Goal: Task Accomplishment & Management: Manage account settings

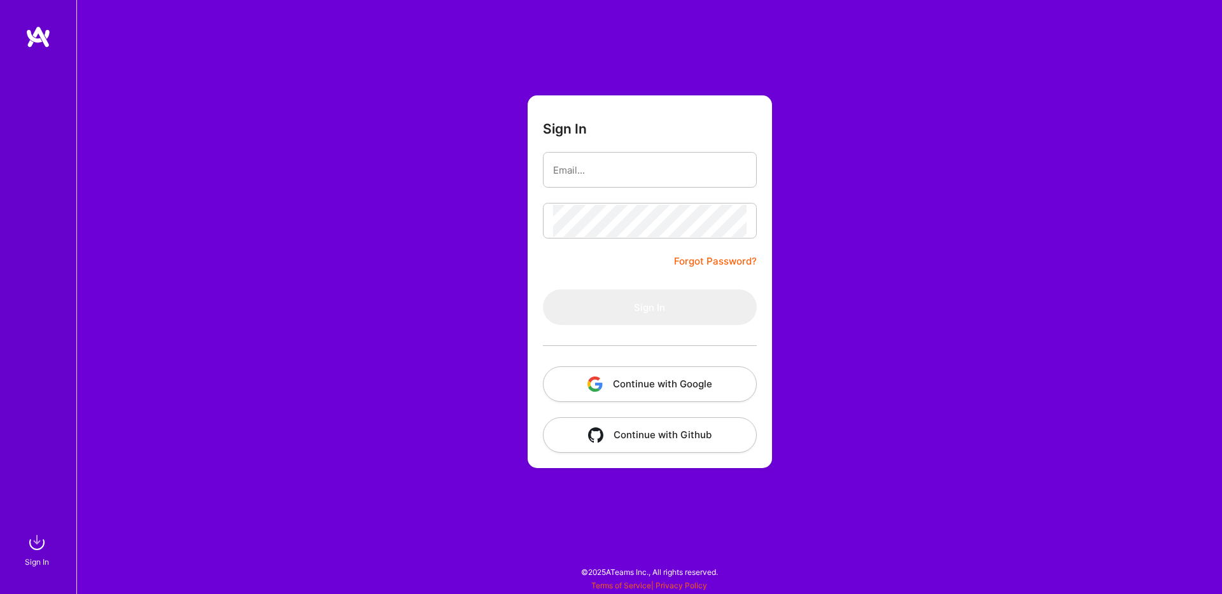
click at [32, 530] on div at bounding box center [38, 277] width 76 height 505
click at [612, 386] on button "Continue with Google" at bounding box center [650, 385] width 214 height 36
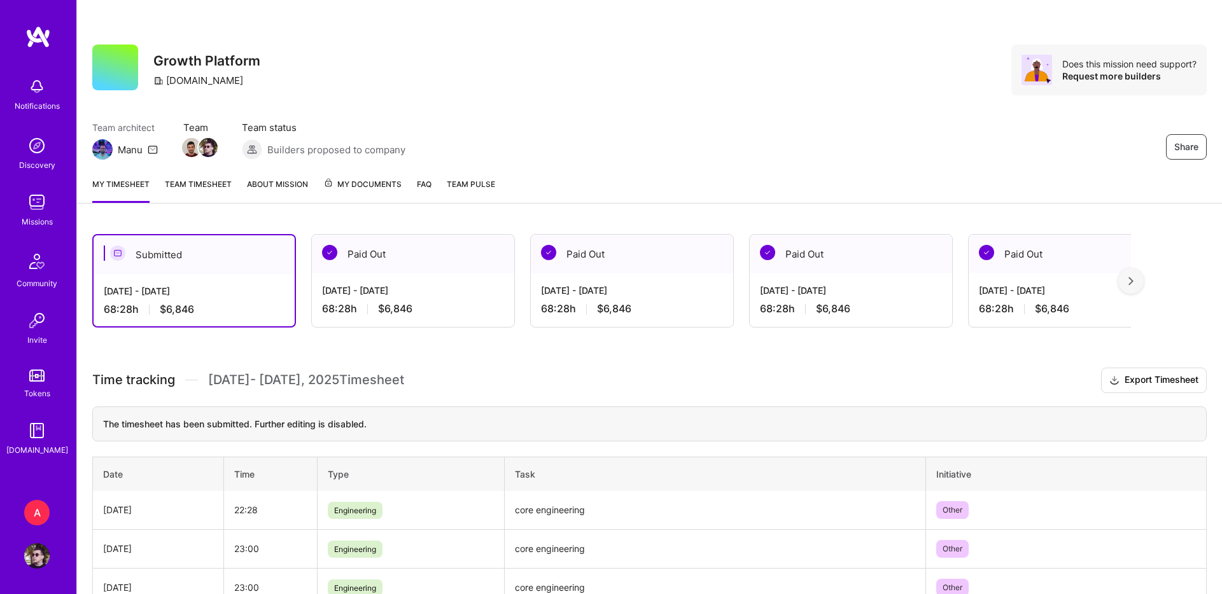
click at [297, 181] on link "About Mission" at bounding box center [277, 190] width 61 height 25
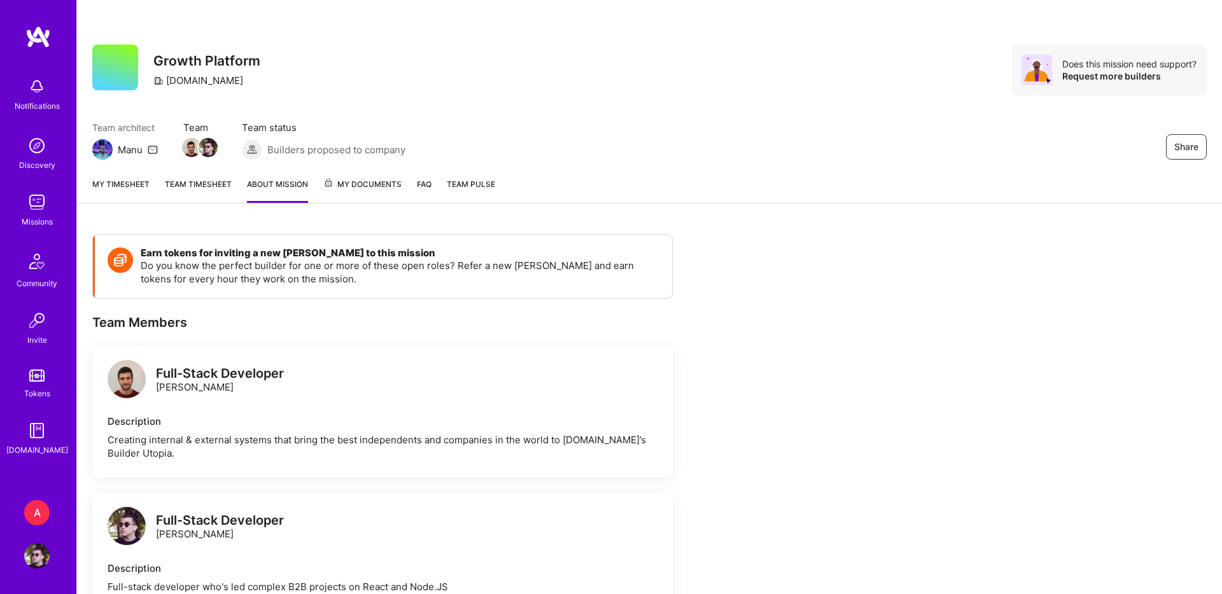
click at [349, 179] on span "My Documents" at bounding box center [362, 185] width 78 height 14
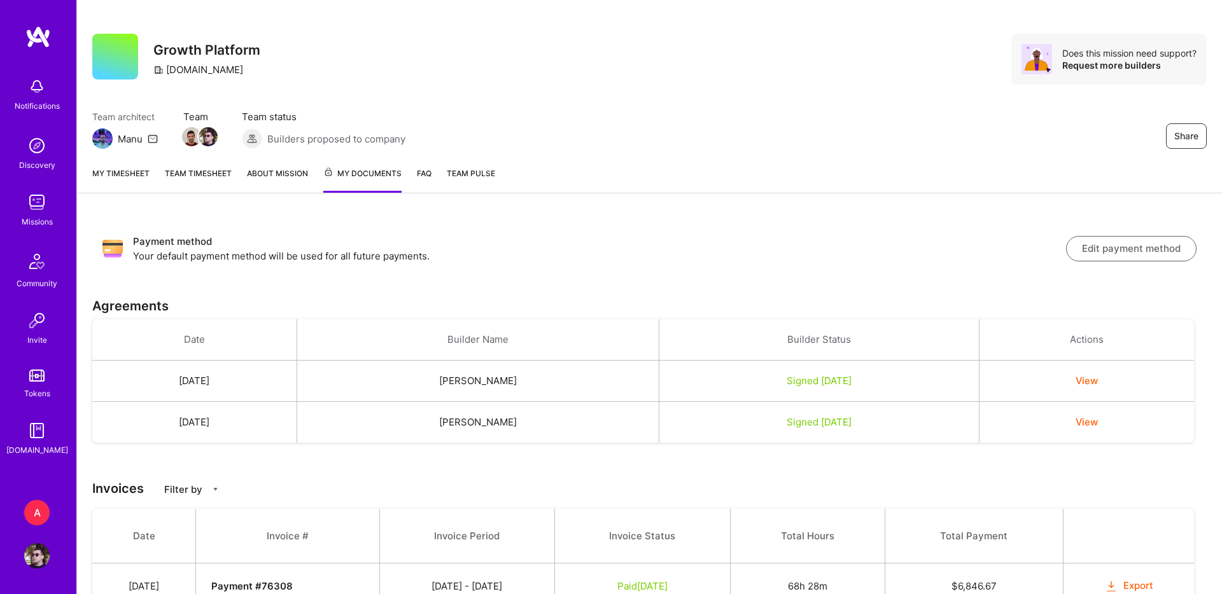
scroll to position [8, 0]
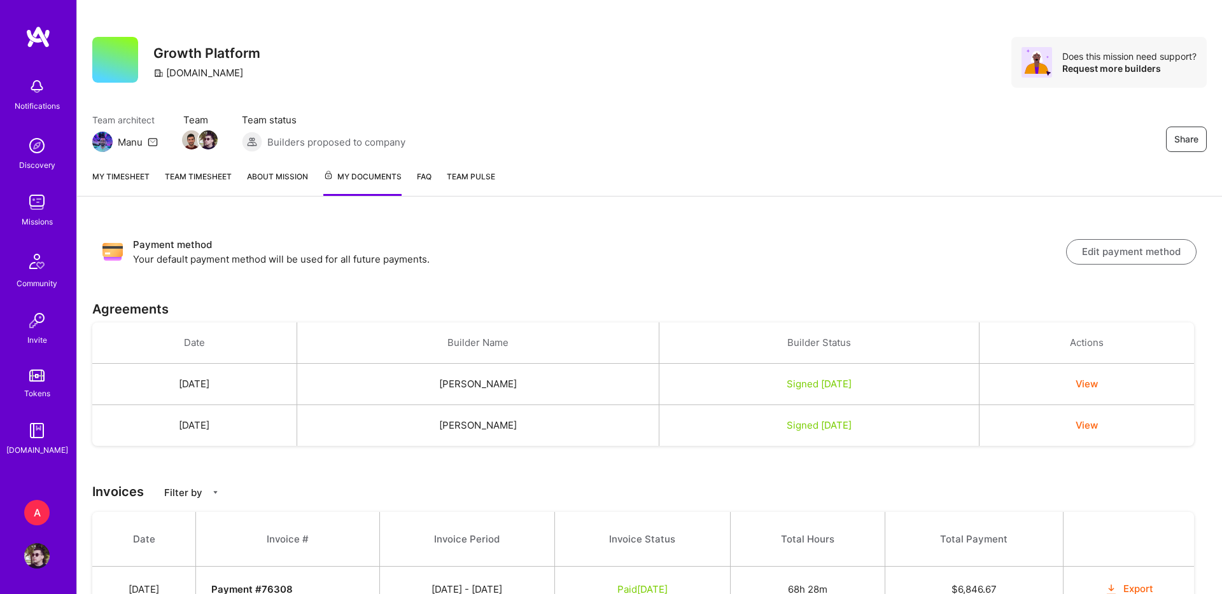
click at [1121, 244] on button "Edit payment method" at bounding box center [1131, 251] width 130 height 25
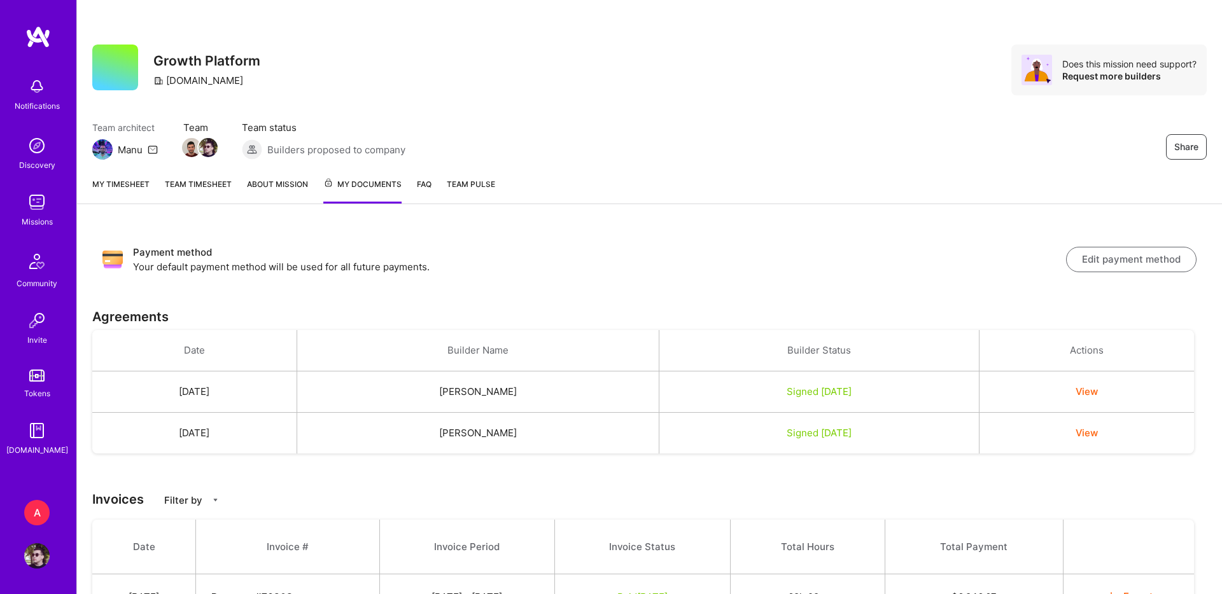
click at [1084, 260] on button "Edit payment method" at bounding box center [1131, 259] width 130 height 25
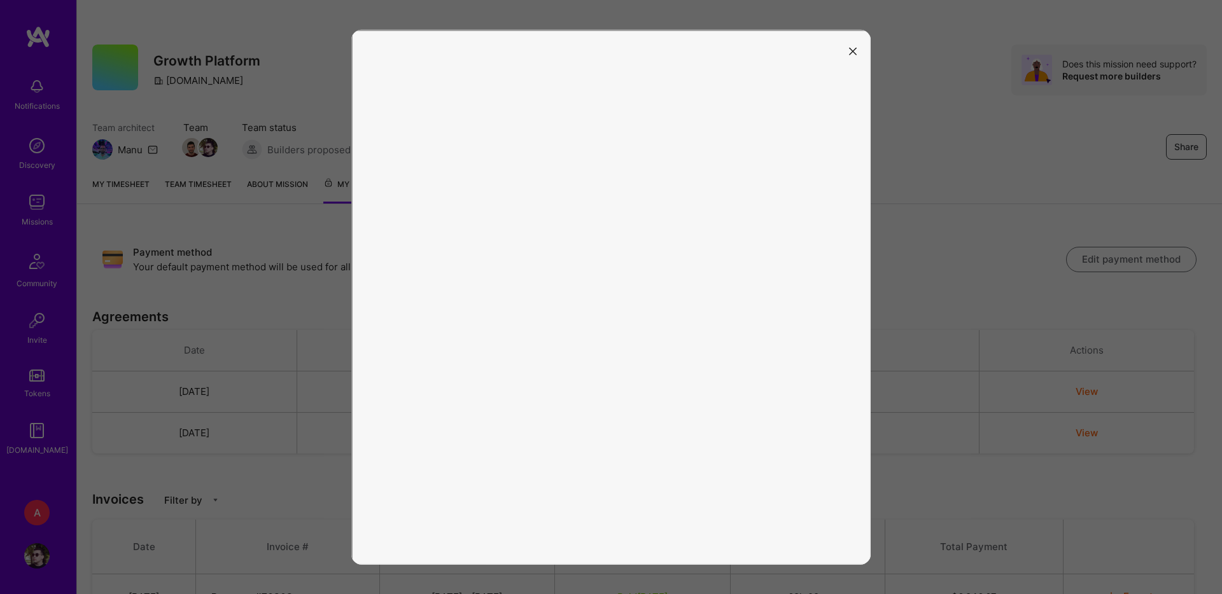
click at [855, 48] on icon "modal" at bounding box center [853, 51] width 8 height 8
